Goal: Check status

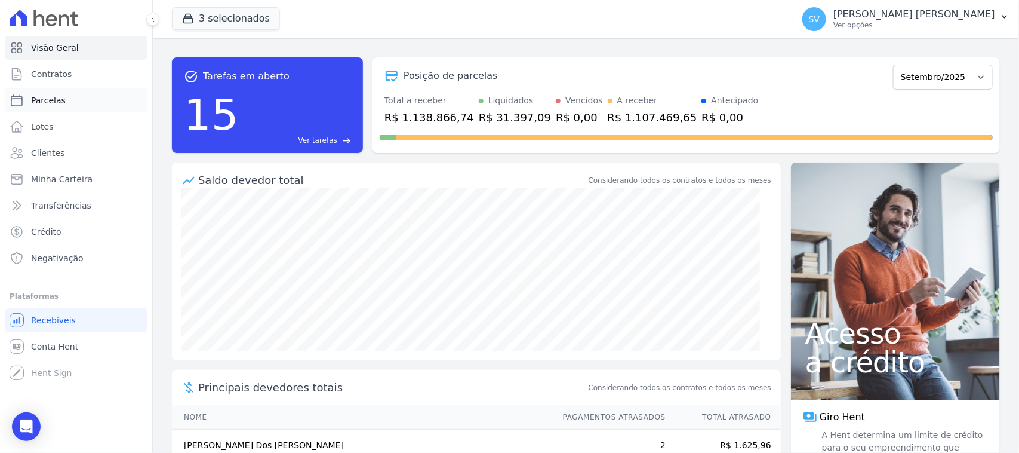
click at [84, 100] on link "Parcelas" at bounding box center [76, 100] width 143 height 24
select select
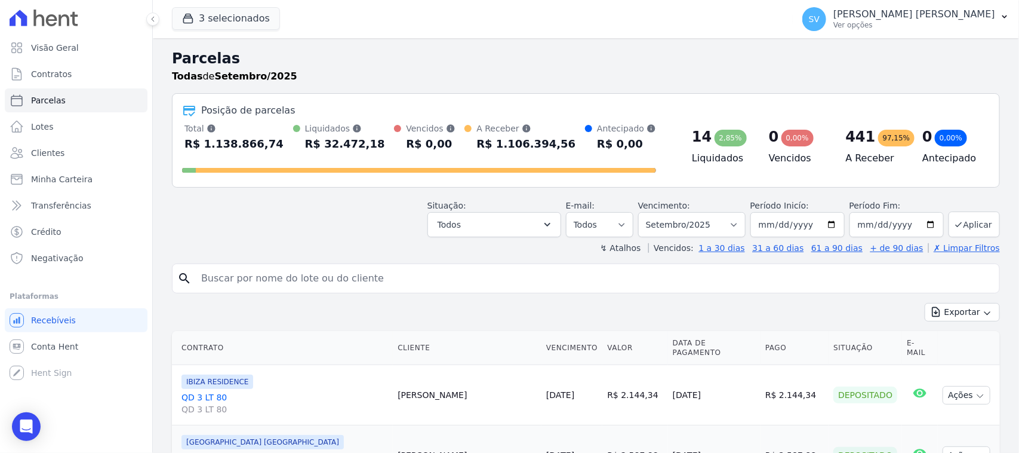
click at [311, 270] on input "search" at bounding box center [594, 278] width 801 height 24
type input "[PERSON_NAME]"
select select
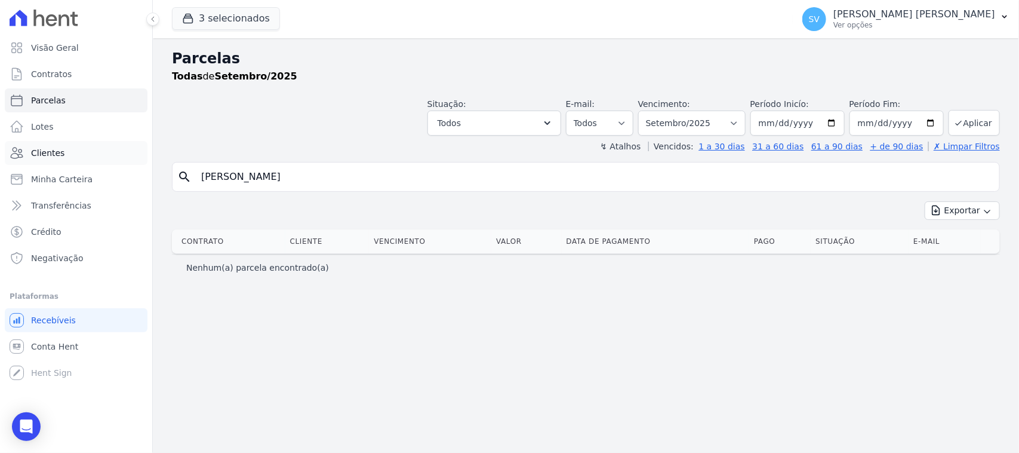
drag, startPoint x: 192, startPoint y: 159, endPoint x: 94, endPoint y: 146, distance: 98.7
click at [110, 153] on div "Visão Geral Contratos [GEOGRAPHIC_DATA] Lotes Clientes Minha Carteira Transferê…" at bounding box center [509, 226] width 1019 height 453
